Goal: Navigation & Orientation: Find specific page/section

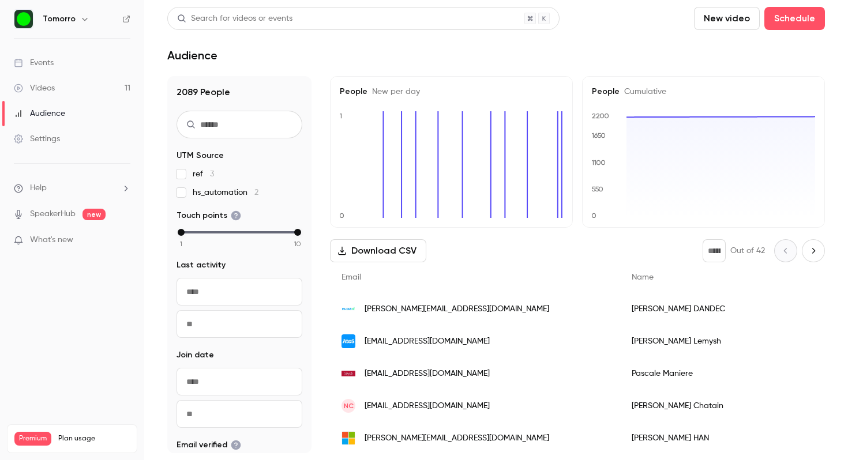
click at [733, 21] on button "New video" at bounding box center [727, 18] width 66 height 23
click at [617, 27] on div at bounding box center [424, 230] width 848 height 460
click at [63, 61] on link "Events" at bounding box center [72, 62] width 144 height 25
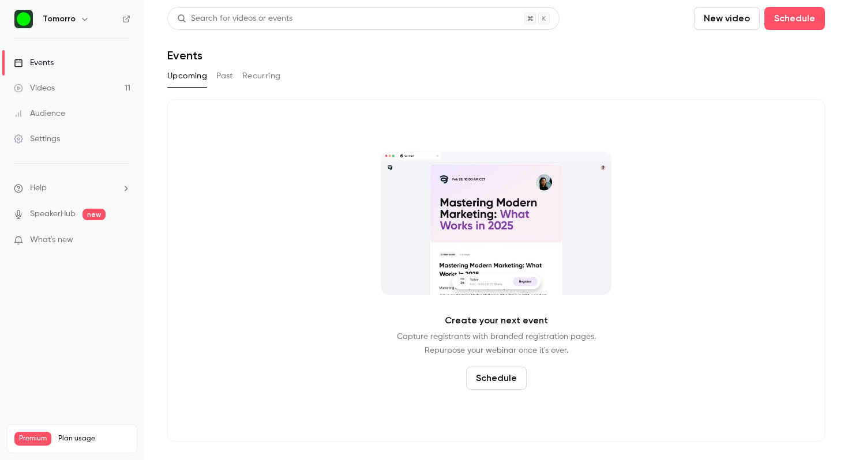
click at [224, 81] on button "Past" at bounding box center [224, 76] width 17 height 18
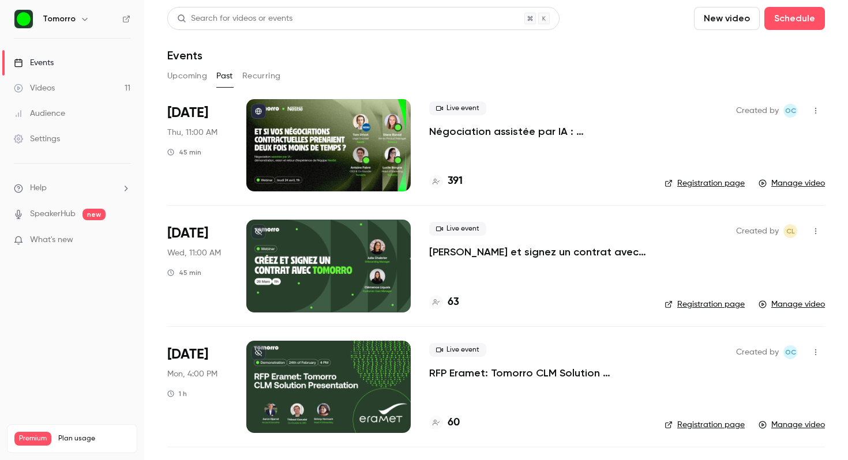
click at [260, 81] on button "Recurring" at bounding box center [261, 76] width 39 height 18
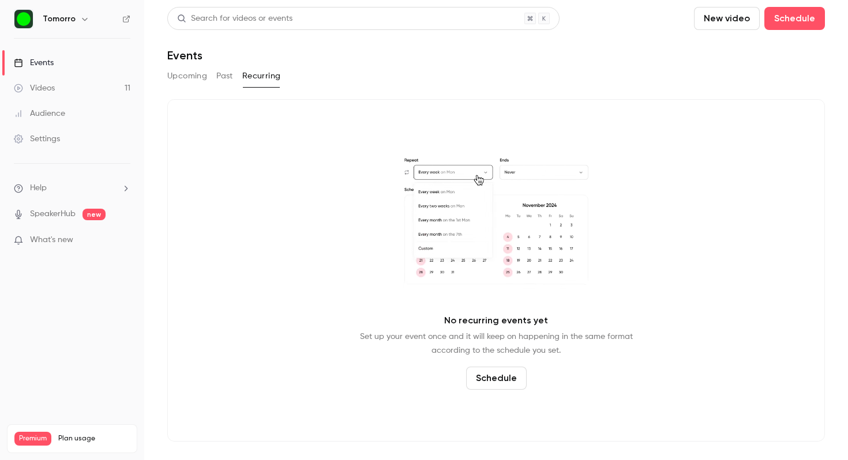
click at [197, 74] on button "Upcoming" at bounding box center [187, 76] width 40 height 18
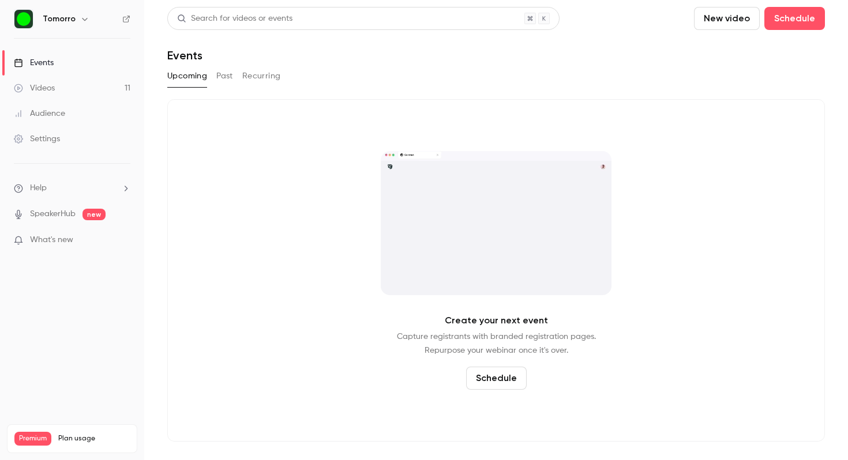
click at [106, 63] on link "Events" at bounding box center [72, 62] width 144 height 25
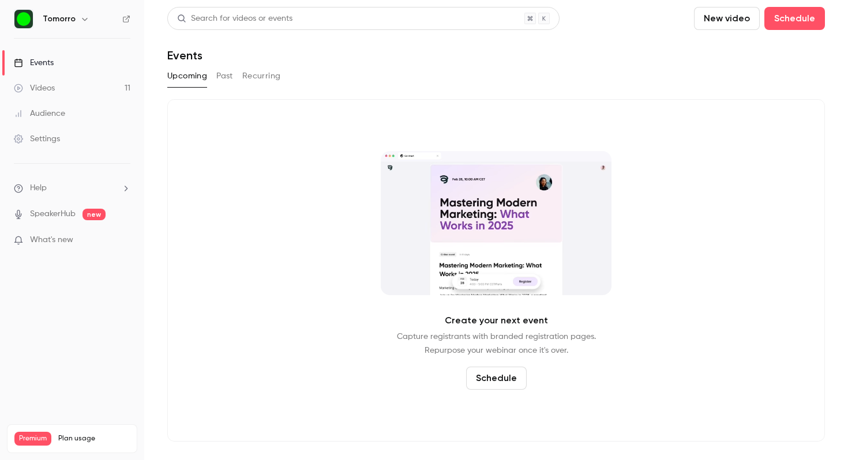
click at [257, 186] on div "Create your next event Capture registrants with branded registration pages. Rep…" at bounding box center [496, 270] width 658 height 343
